Goal: Task Accomplishment & Management: Manage account settings

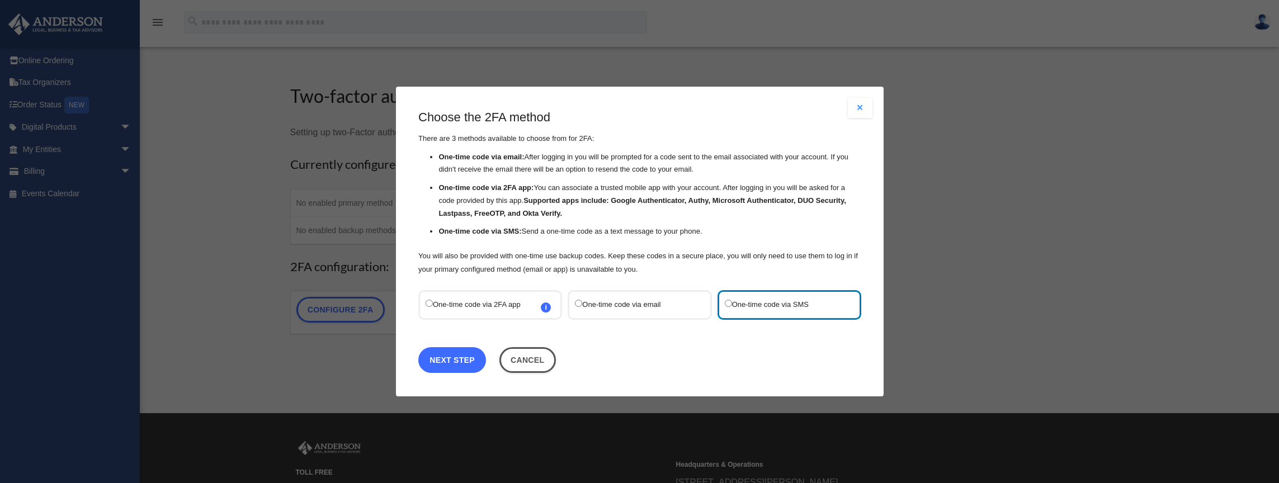
click at [464, 356] on link "Next Step" at bounding box center [452, 360] width 68 height 26
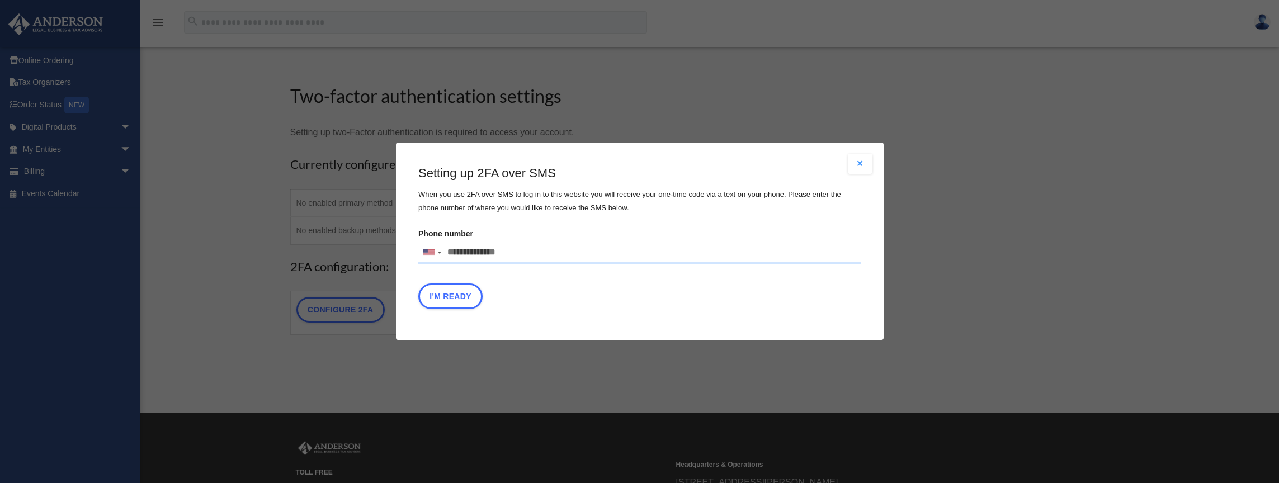
click at [504, 246] on input "Phone number United States +1 United Kingdom +44 Afghanistan (‫افغانستان‬‎) +93…" at bounding box center [639, 253] width 443 height 22
type input "**********"
click at [475, 289] on button "I'm Ready" at bounding box center [450, 297] width 64 height 26
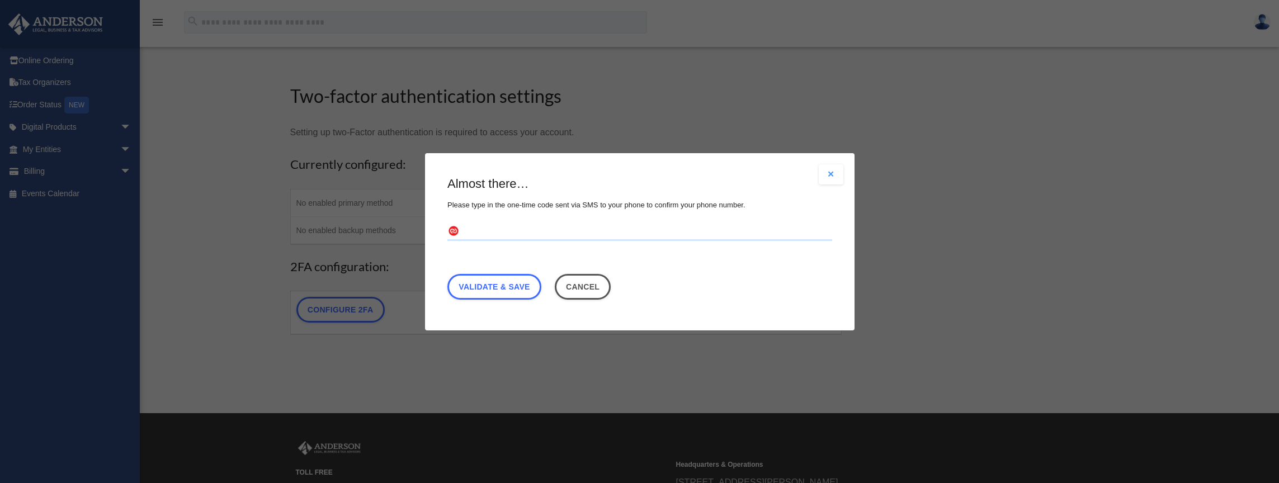
click at [503, 232] on input "text" at bounding box center [639, 232] width 385 height 18
type input "******"
click at [504, 289] on link "Validate & Save" at bounding box center [494, 286] width 94 height 26
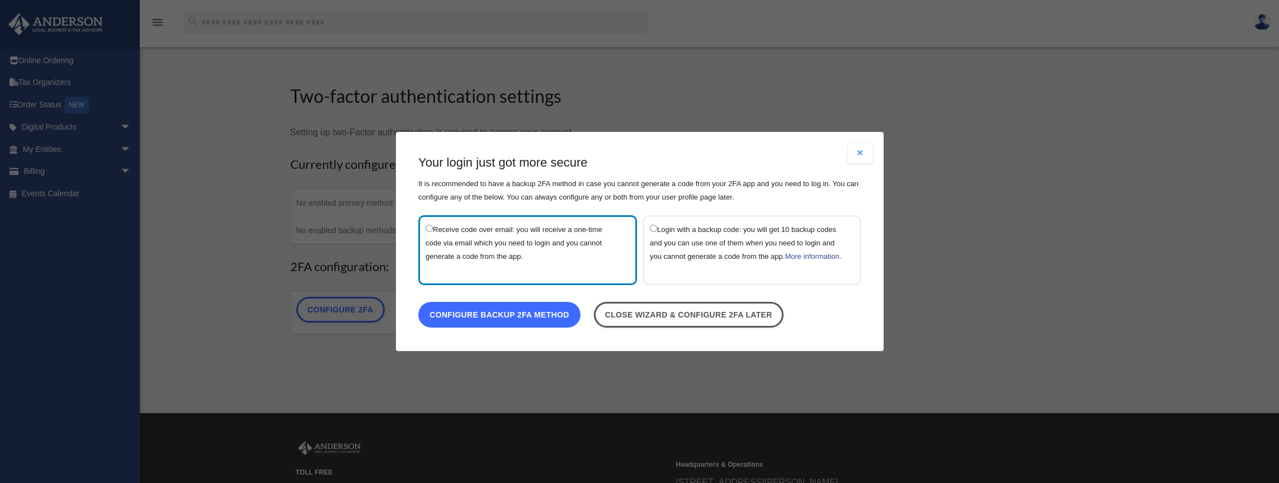
click at [544, 320] on link "Configure backup 2FA method" at bounding box center [499, 315] width 162 height 26
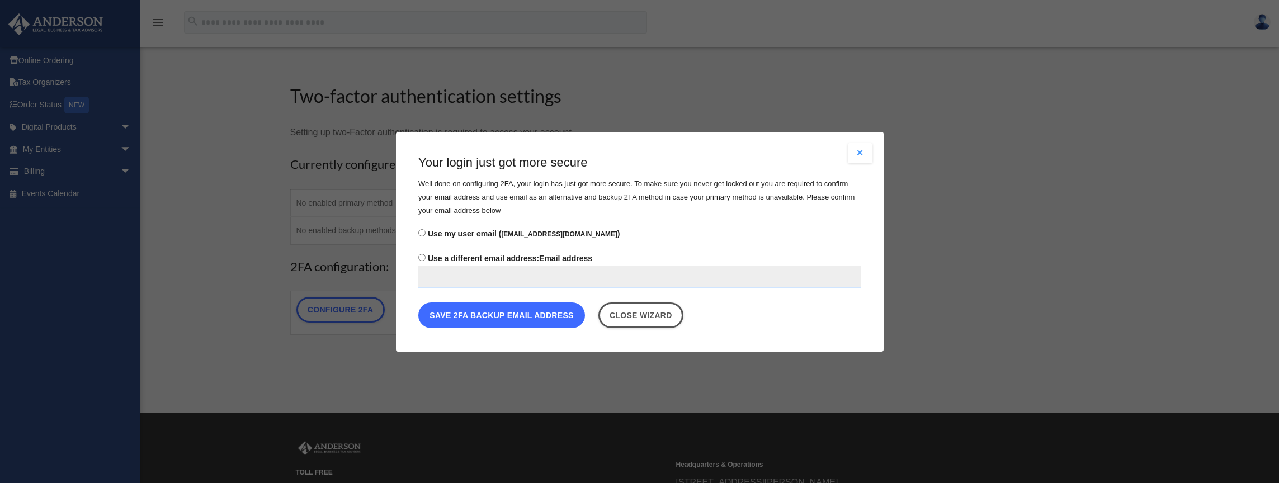
click at [514, 311] on button "Save 2FA backup email address" at bounding box center [501, 315] width 167 height 26
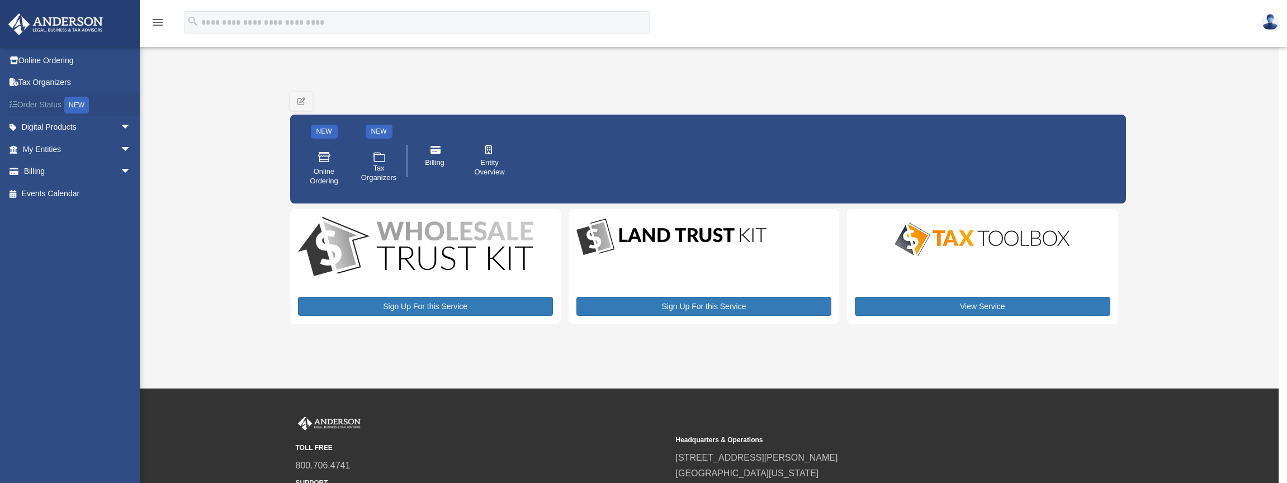
click at [51, 101] on link "Order Status NEW" at bounding box center [78, 104] width 140 height 23
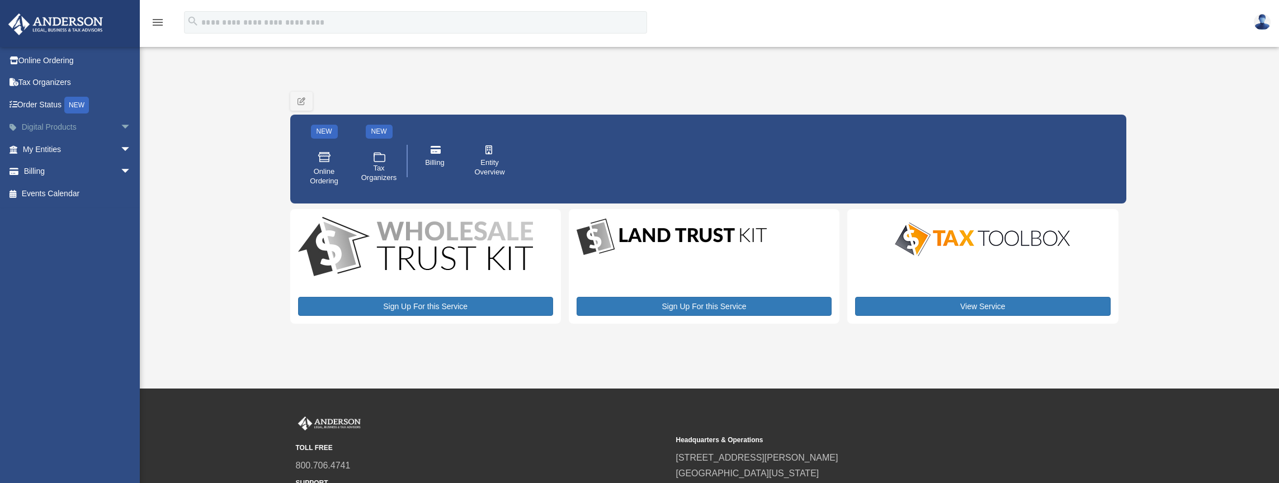
click at [66, 126] on link "Digital Products arrow_drop_down" at bounding box center [78, 127] width 140 height 22
click at [120, 126] on span "arrow_drop_down" at bounding box center [131, 127] width 22 height 23
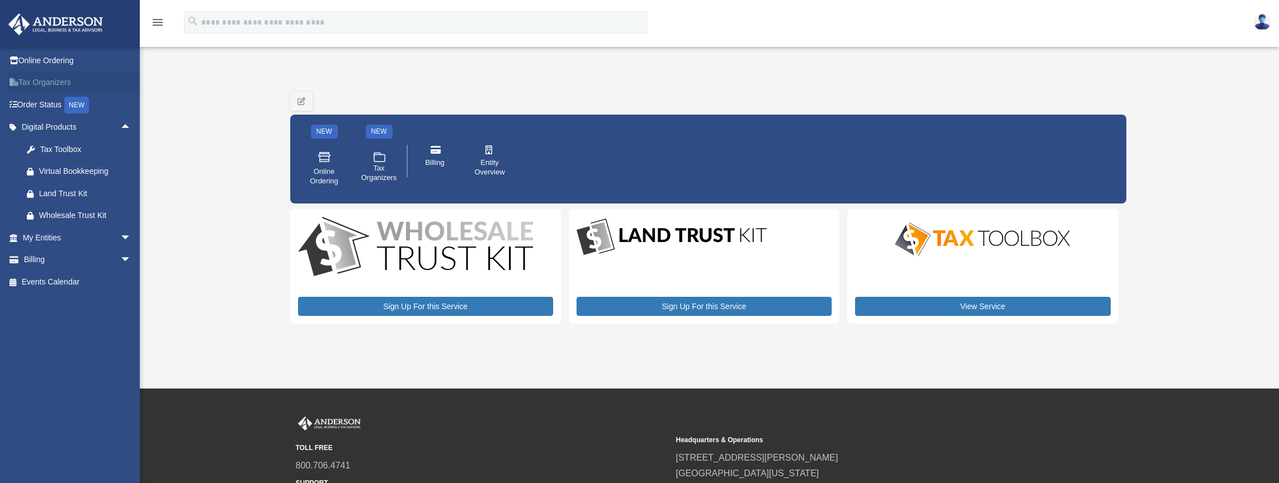
click at [64, 79] on link "Tax Organizers" at bounding box center [78, 83] width 140 height 22
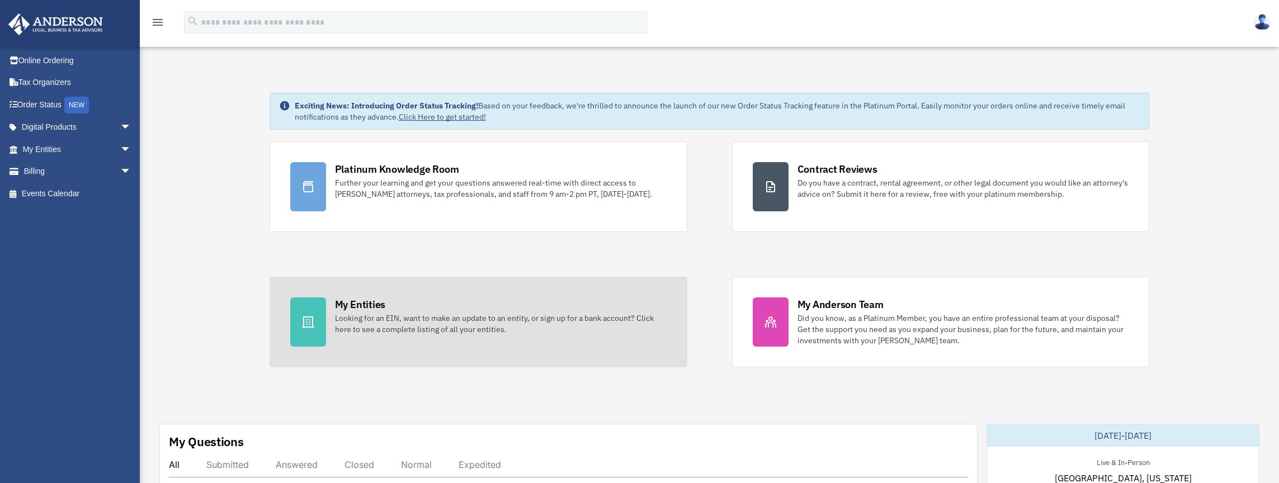
click at [421, 312] on div "My Entities Looking for an EIN, want to make an update to an entity, or sign up…" at bounding box center [501, 316] width 332 height 37
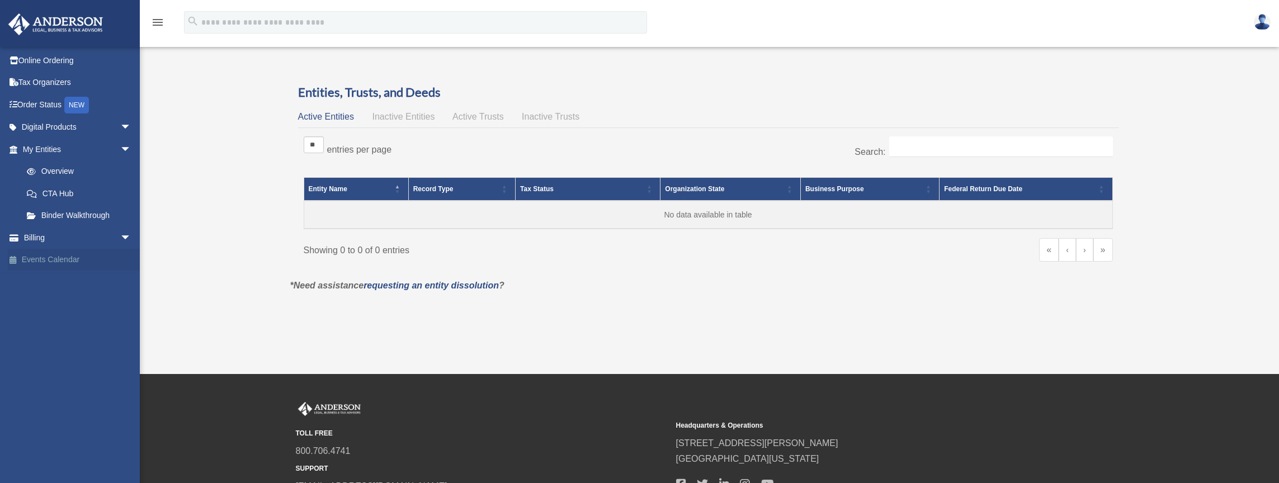
click at [65, 263] on link "Events Calendar" at bounding box center [78, 260] width 140 height 22
click at [68, 255] on link "Events Calendar" at bounding box center [78, 260] width 140 height 22
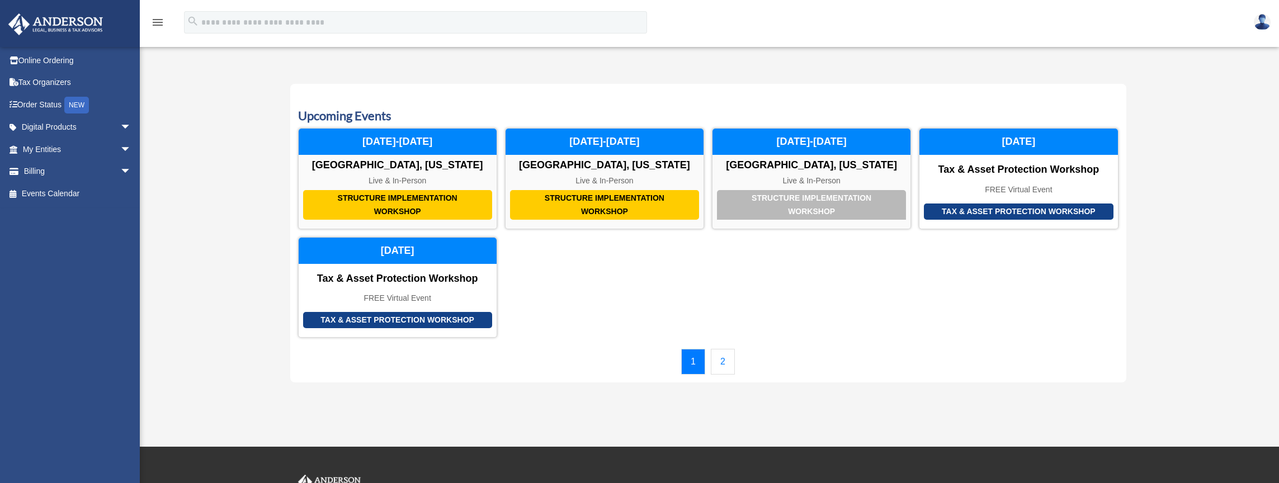
click at [723, 362] on link "2" at bounding box center [723, 362] width 24 height 26
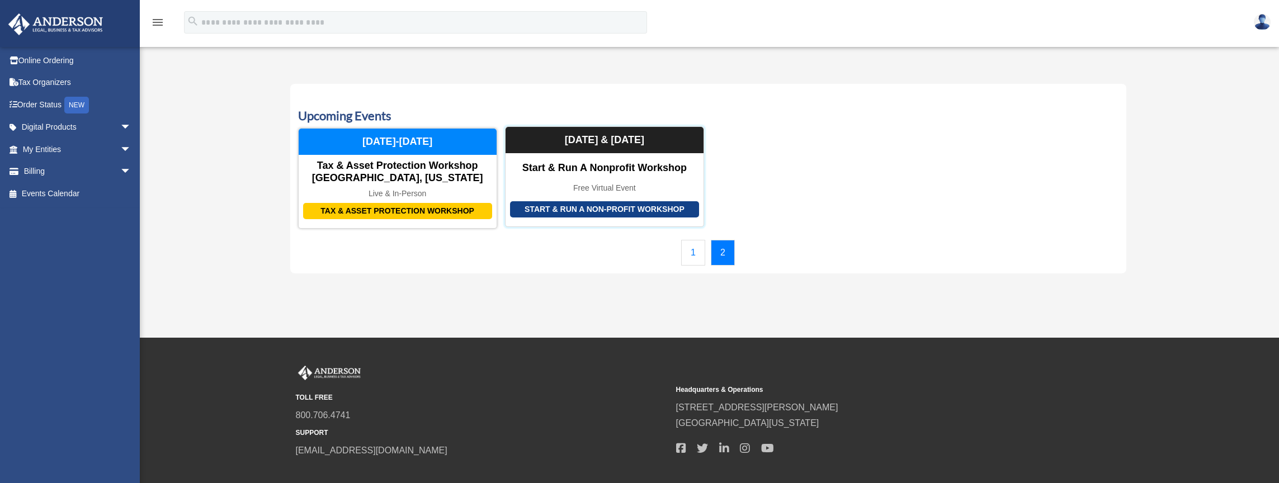
click at [595, 169] on div "Start & Run a Nonprofit Workshop" at bounding box center [605, 168] width 198 height 12
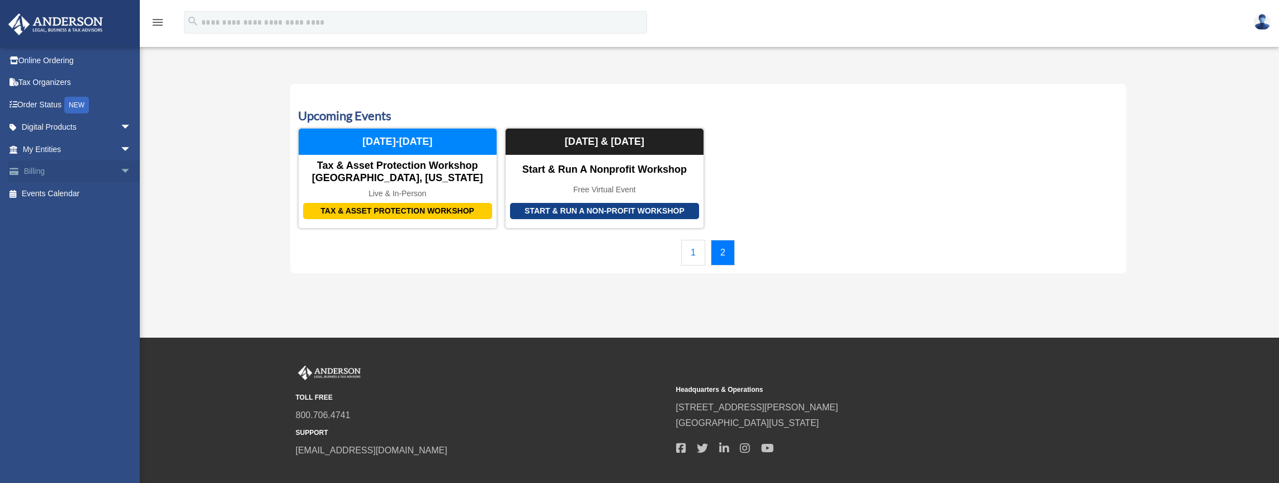
click at [120, 169] on span "arrow_drop_down" at bounding box center [131, 172] width 22 height 23
click at [88, 193] on link "$ Open Invoices" at bounding box center [82, 193] width 133 height 23
click at [53, 192] on link "$ Open Invoices" at bounding box center [82, 193] width 133 height 23
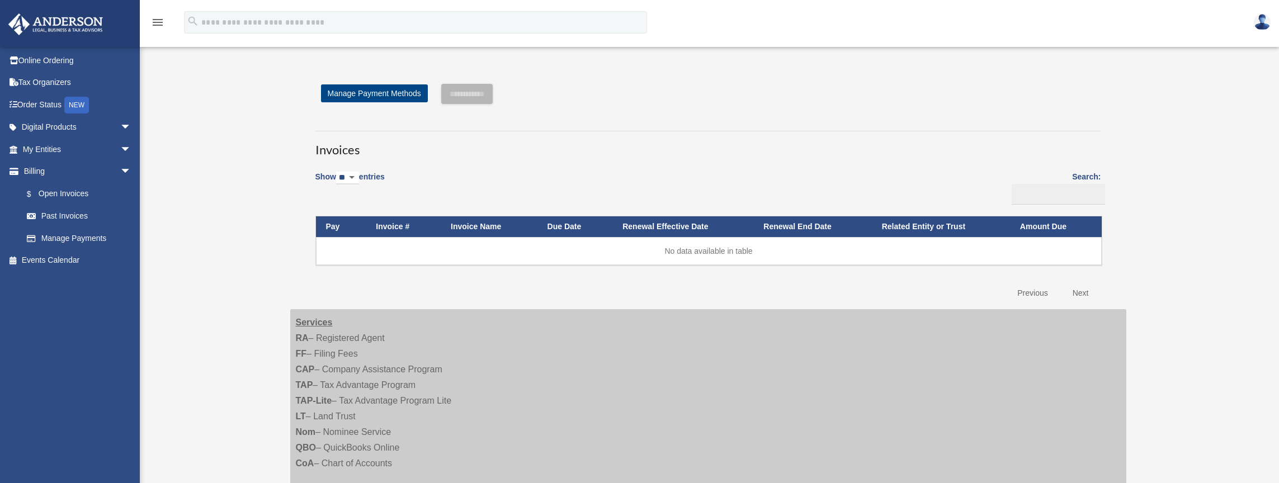
click at [85, 22] on img at bounding box center [55, 24] width 101 height 22
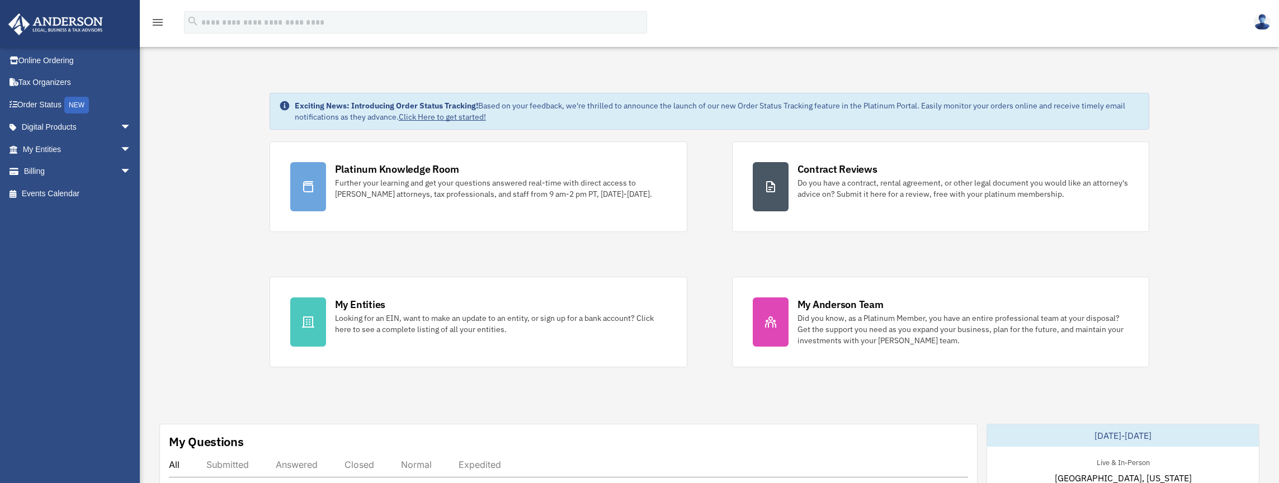
click at [1264, 20] on img at bounding box center [1262, 22] width 17 height 16
click at [58, 149] on link "My Entities arrow_drop_down" at bounding box center [78, 149] width 140 height 22
click at [120, 147] on span "arrow_drop_down" at bounding box center [131, 149] width 22 height 23
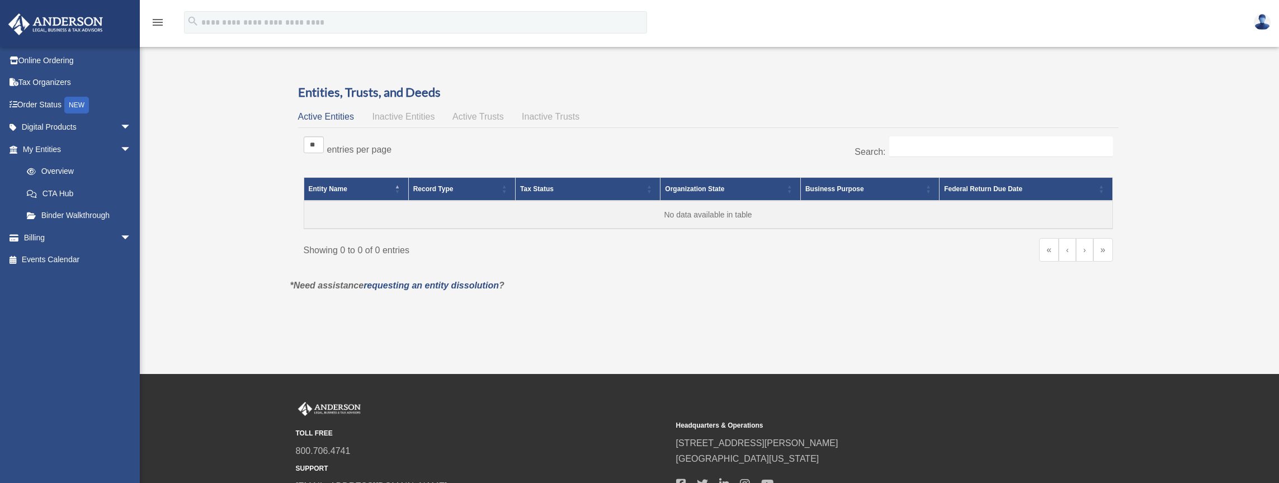
click at [323, 117] on span "Active Entities" at bounding box center [326, 117] width 56 height 10
click at [93, 24] on img at bounding box center [55, 24] width 101 height 22
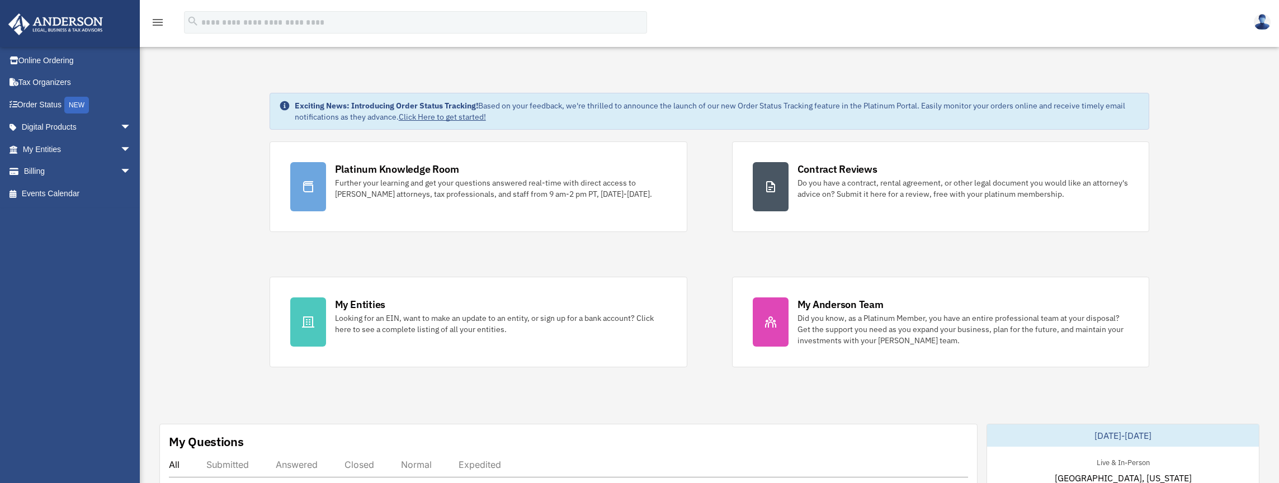
click at [155, 20] on icon "menu" at bounding box center [157, 22] width 13 height 13
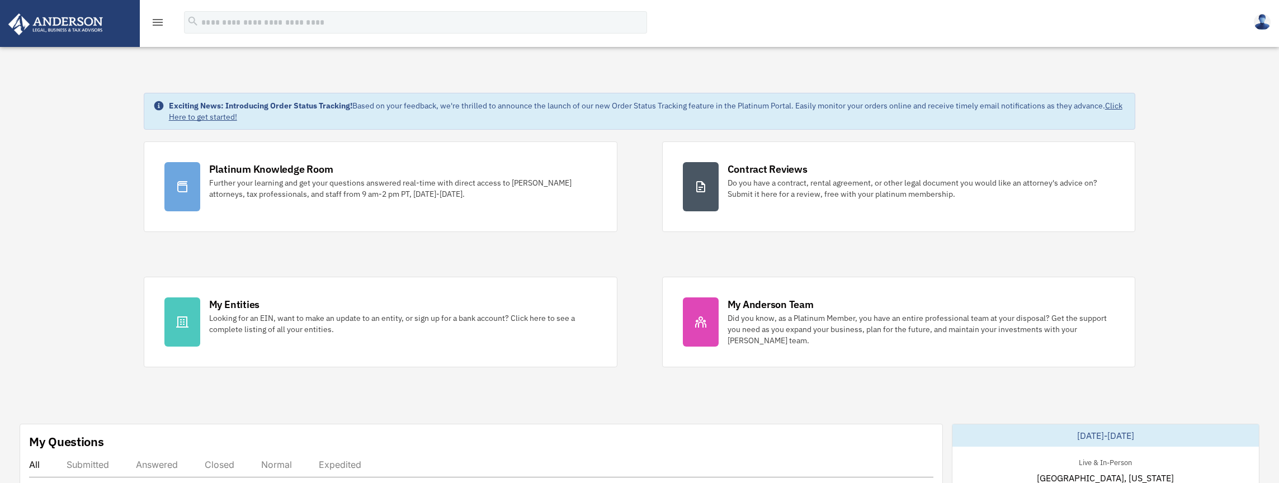
click at [155, 20] on icon "menu" at bounding box center [157, 22] width 13 height 13
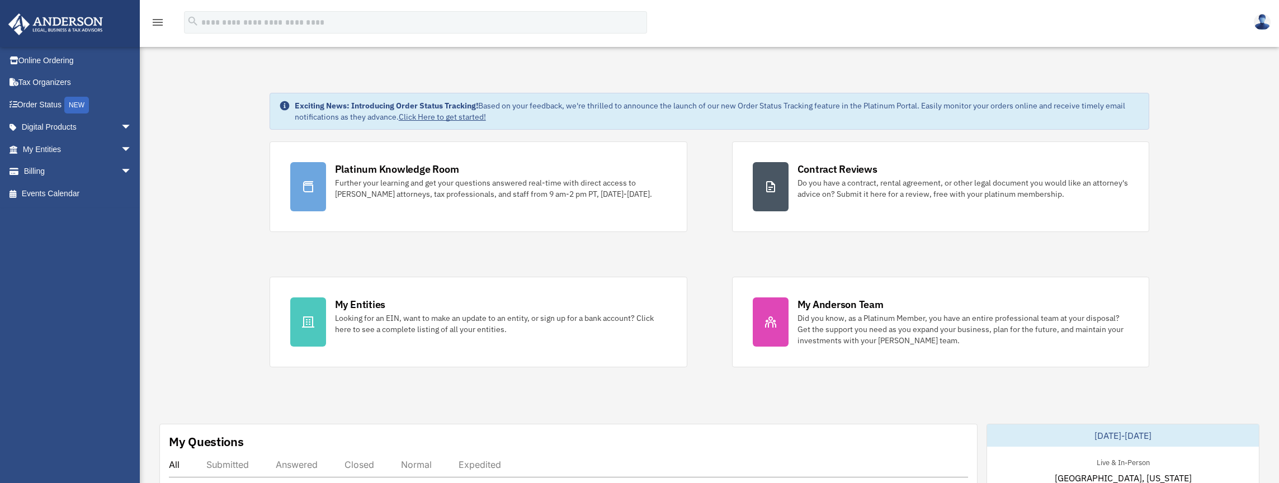
click at [79, 27] on img at bounding box center [55, 24] width 101 height 22
click at [57, 101] on link "Order Status NEW" at bounding box center [78, 104] width 140 height 23
click at [428, 117] on link "Click Here to get started!" at bounding box center [442, 117] width 87 height 10
